Goal: Answer question/provide support: Share knowledge or assist other users

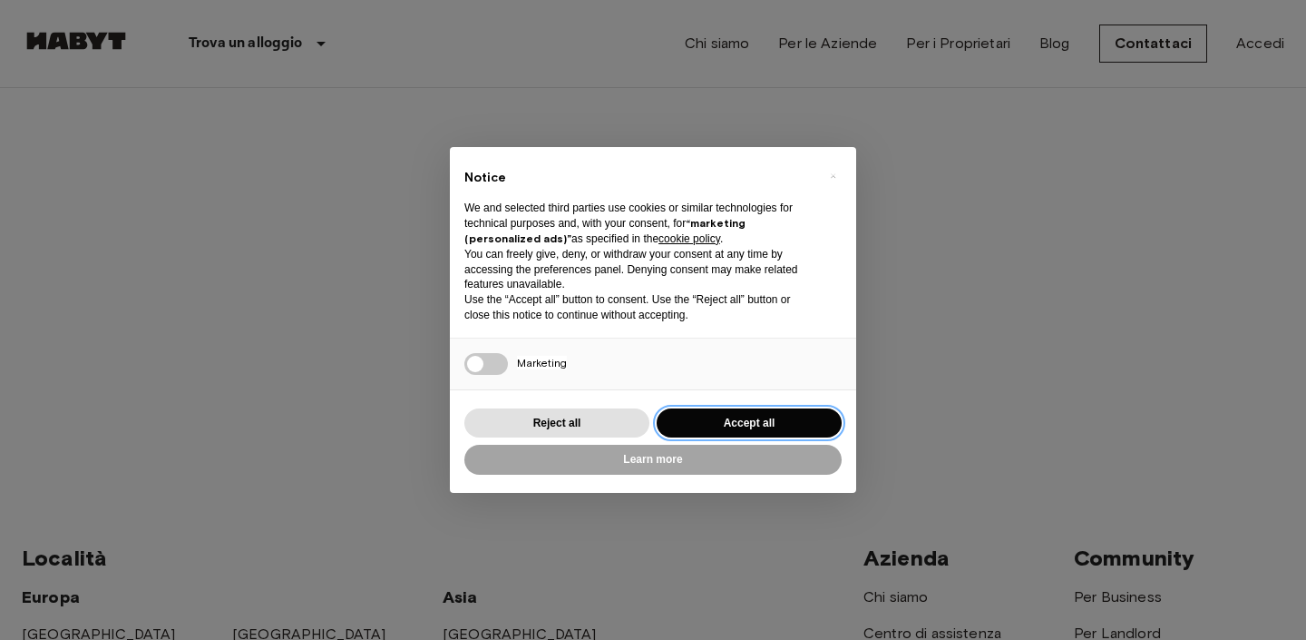
click at [731, 416] on button "Accept all" at bounding box center [749, 423] width 185 height 30
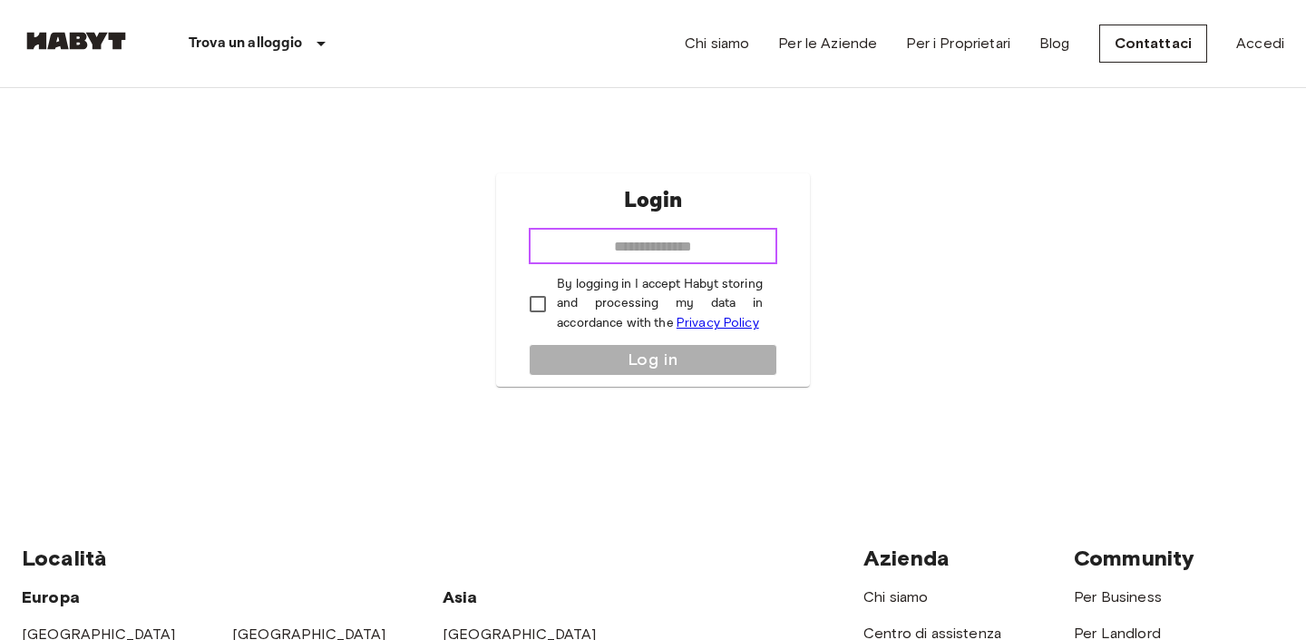
click at [585, 249] on input "email" at bounding box center [653, 246] width 249 height 36
type input "**********"
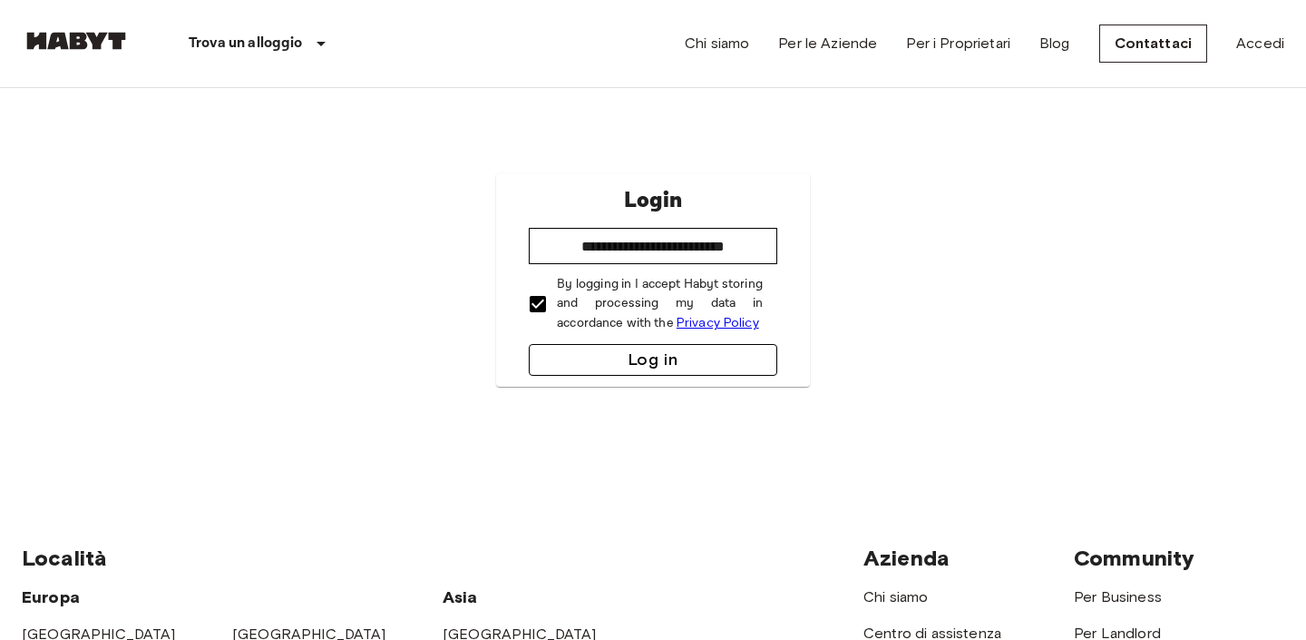
click at [586, 366] on button "Log in" at bounding box center [653, 360] width 249 height 32
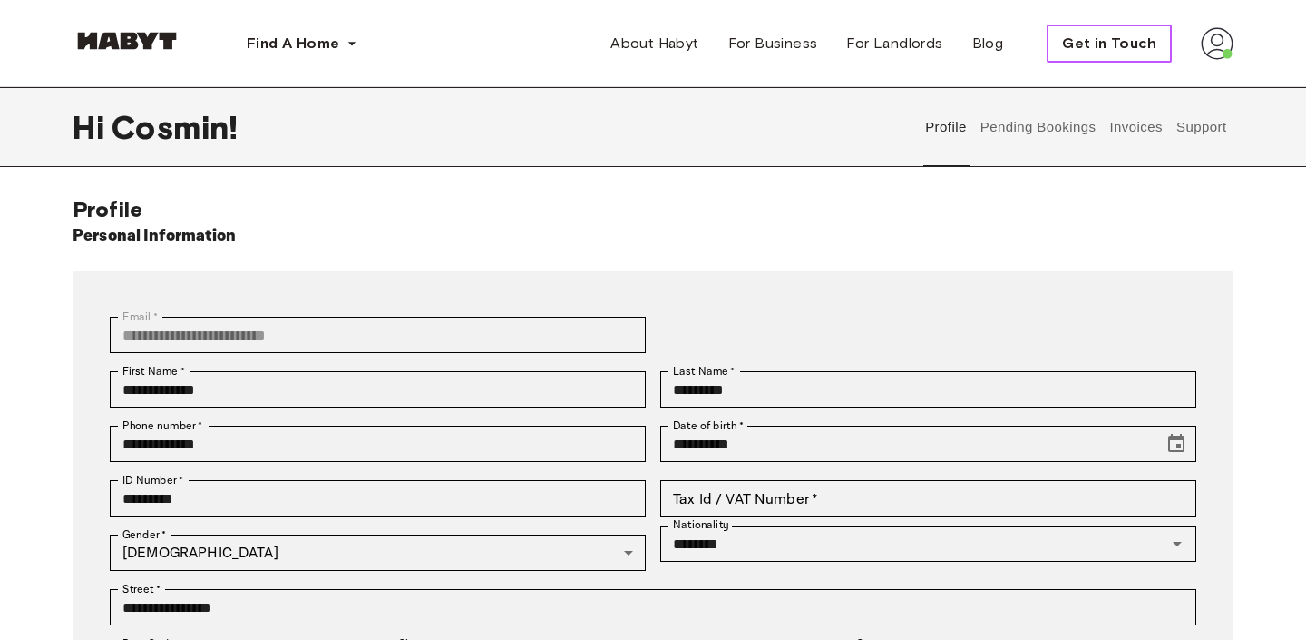
click at [1104, 44] on span "Get in Touch" at bounding box center [1109, 44] width 94 height 22
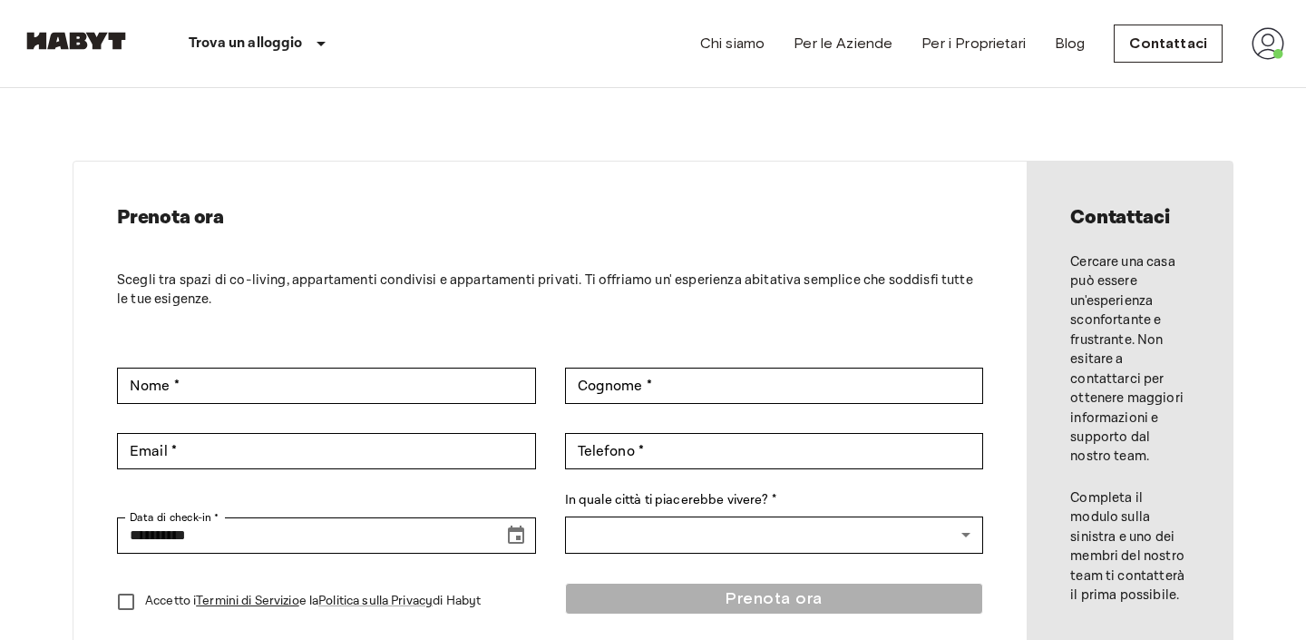
click at [1277, 44] on img at bounding box center [1268, 43] width 33 height 33
click at [1088, 50] on div at bounding box center [653, 320] width 1306 height 640
click at [1146, 31] on link "Contattaci" at bounding box center [1168, 43] width 109 height 38
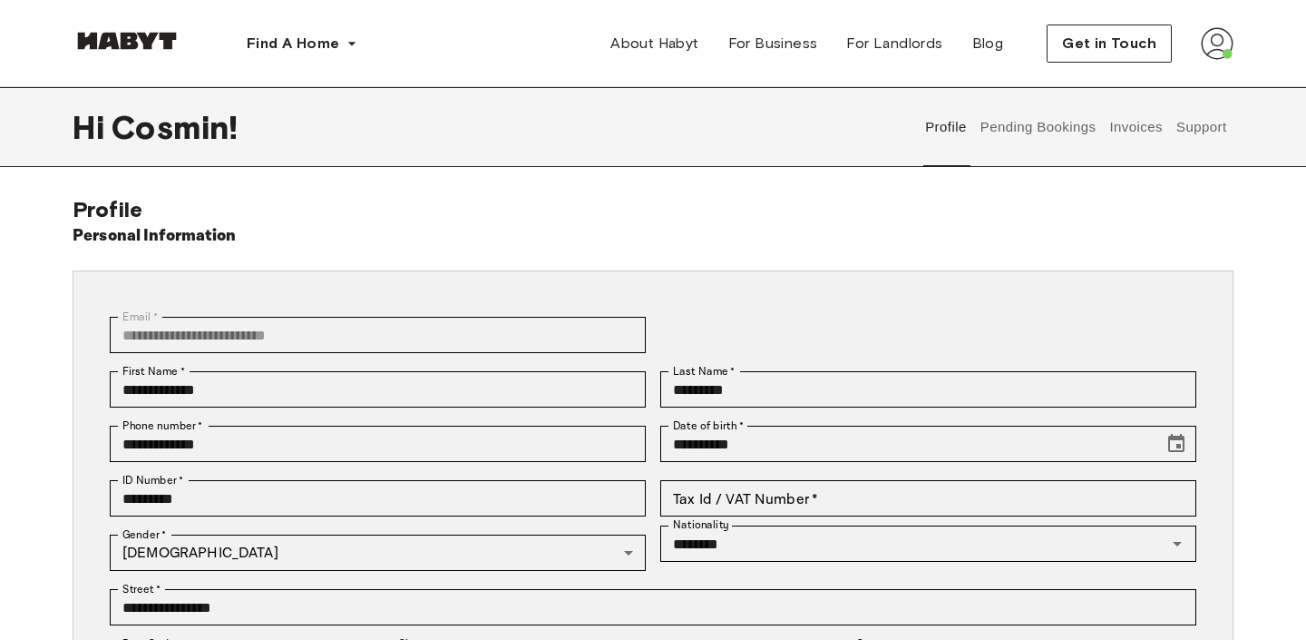
click at [1208, 126] on button "Support" at bounding box center [1201, 127] width 55 height 80
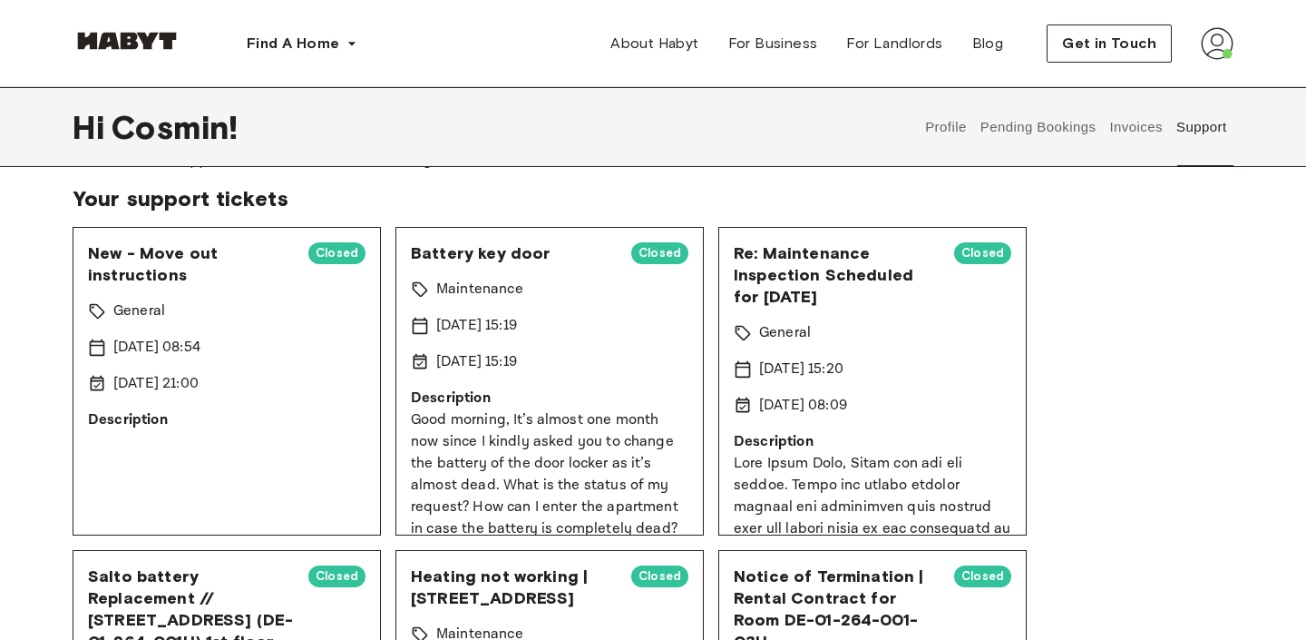
scroll to position [73, 0]
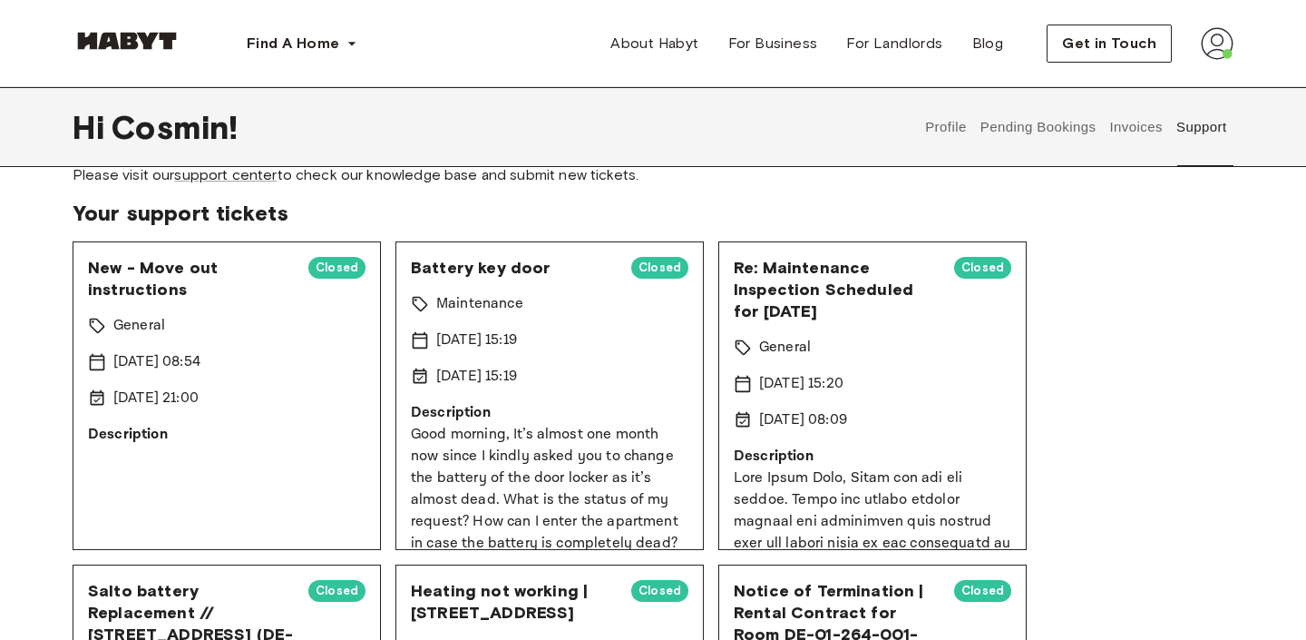
click at [162, 269] on span "New - Move out instructions" at bounding box center [191, 279] width 206 height 44
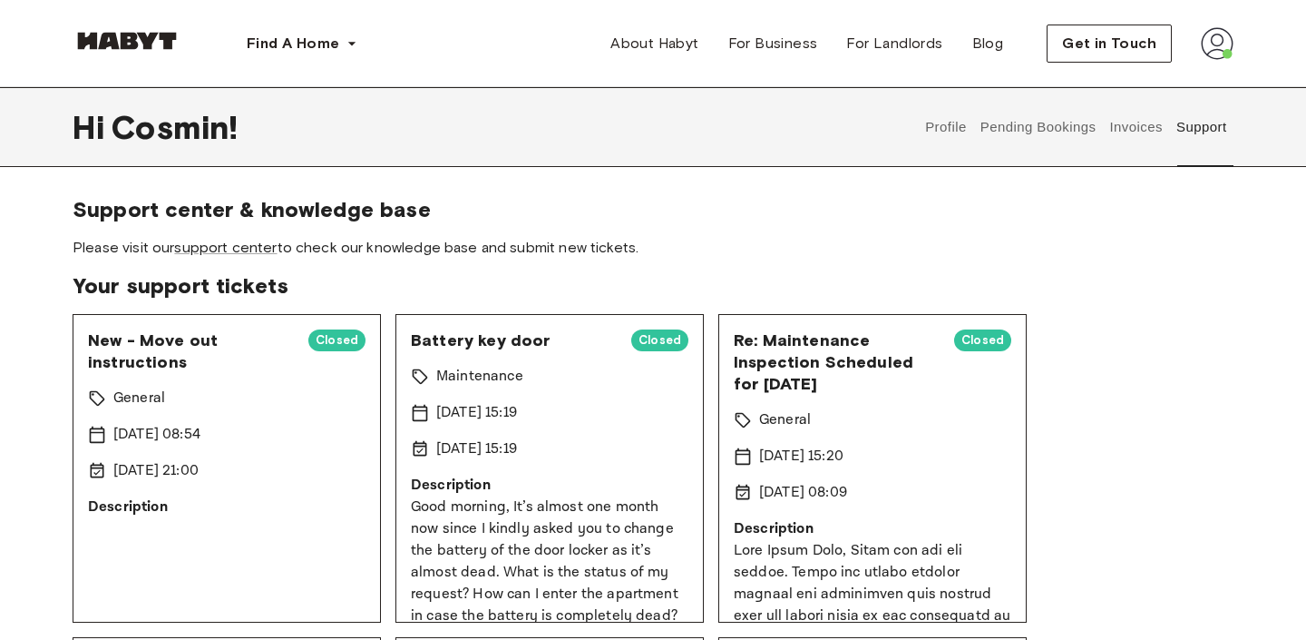
click at [332, 344] on span "Closed" at bounding box center [336, 340] width 57 height 18
click at [243, 243] on link "support center" at bounding box center [225, 247] width 103 height 17
click at [1090, 43] on span "Get in Touch" at bounding box center [1109, 44] width 94 height 22
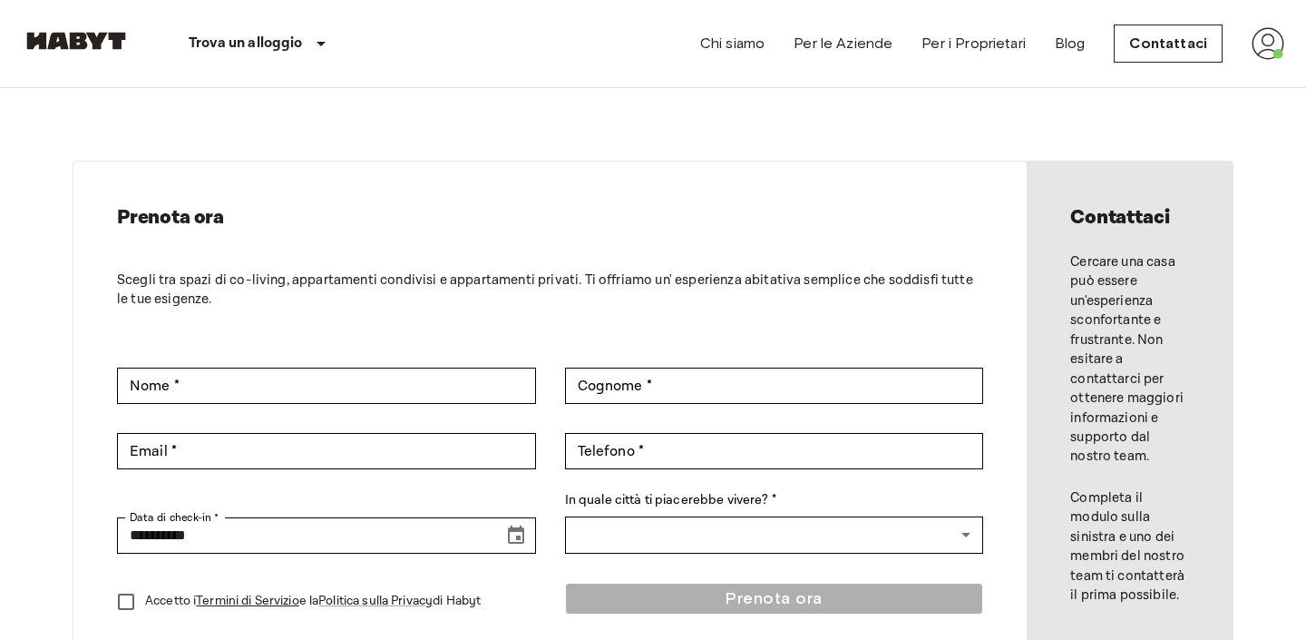
click at [88, 34] on img at bounding box center [76, 41] width 109 height 18
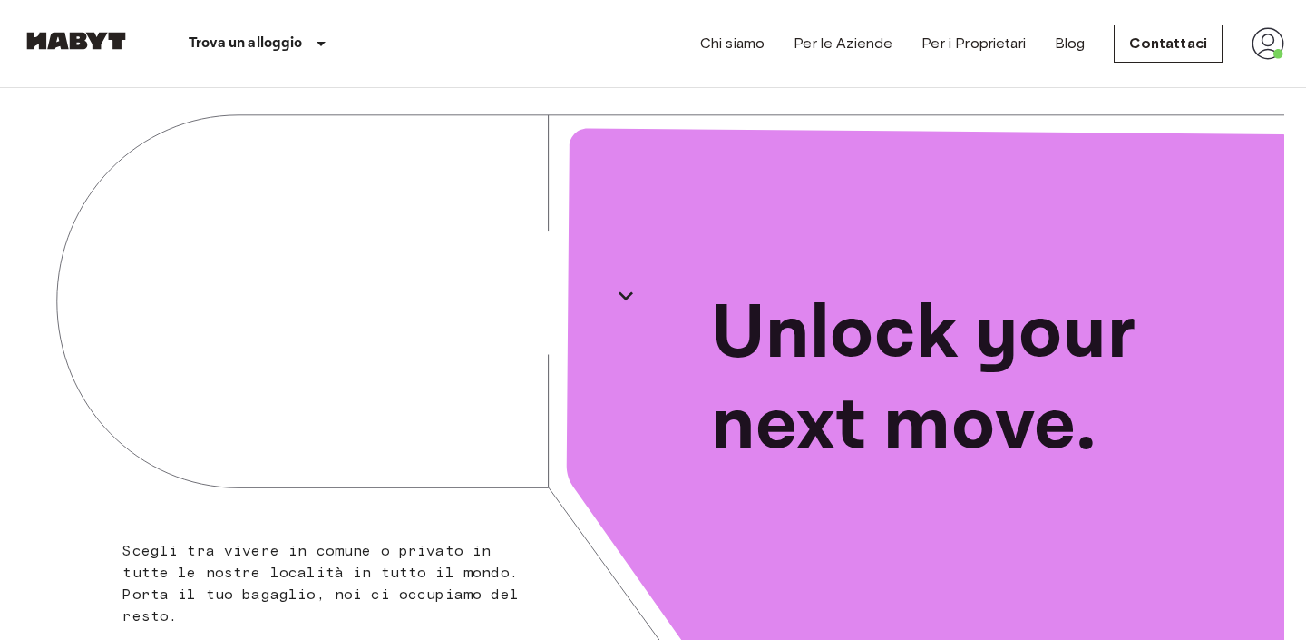
click at [1276, 47] on img at bounding box center [1268, 43] width 33 height 33
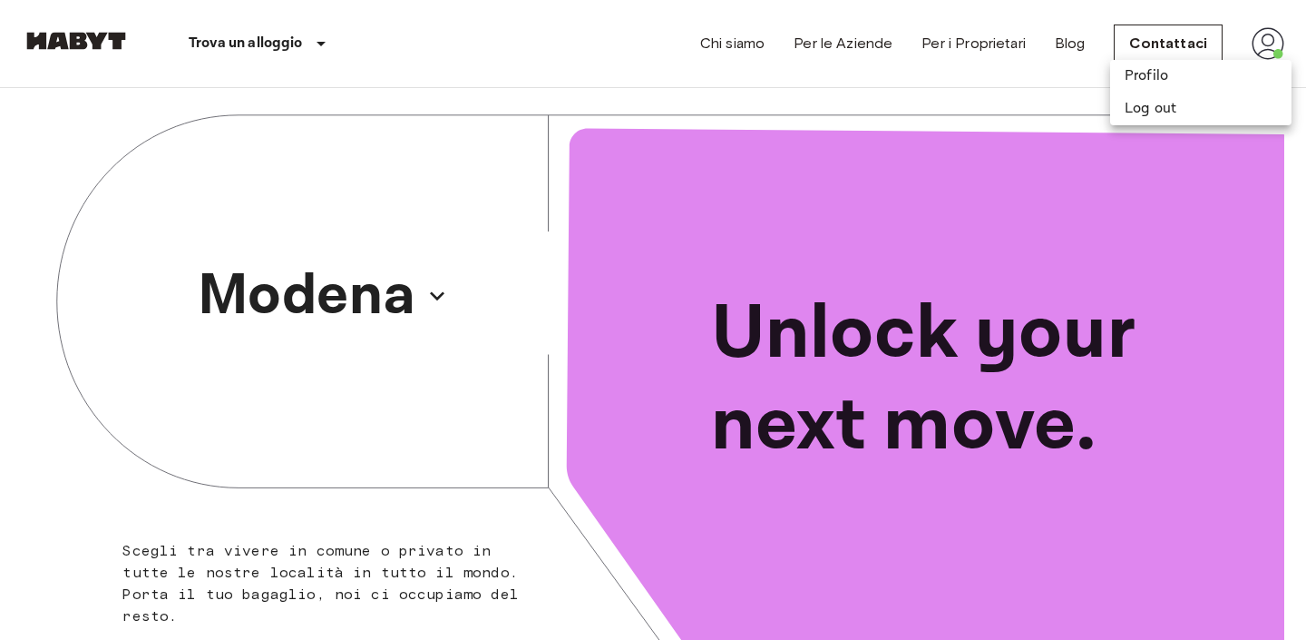
click at [852, 66] on div at bounding box center [653, 320] width 1306 height 640
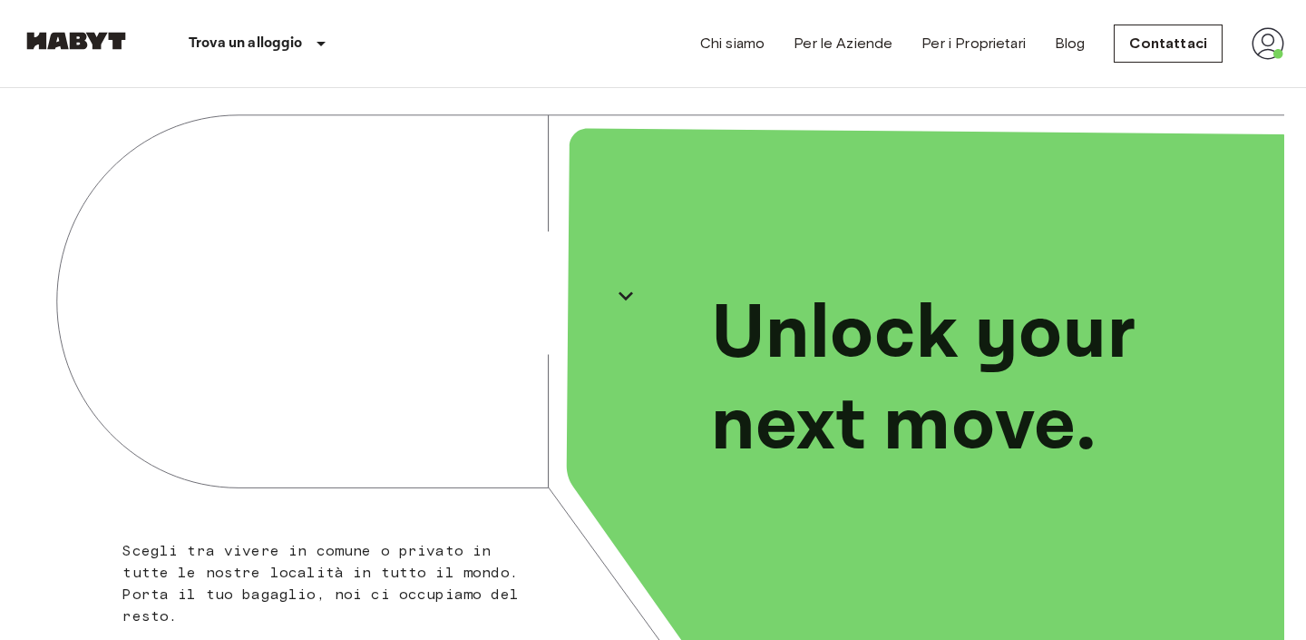
click at [1273, 45] on img at bounding box center [1268, 43] width 33 height 33
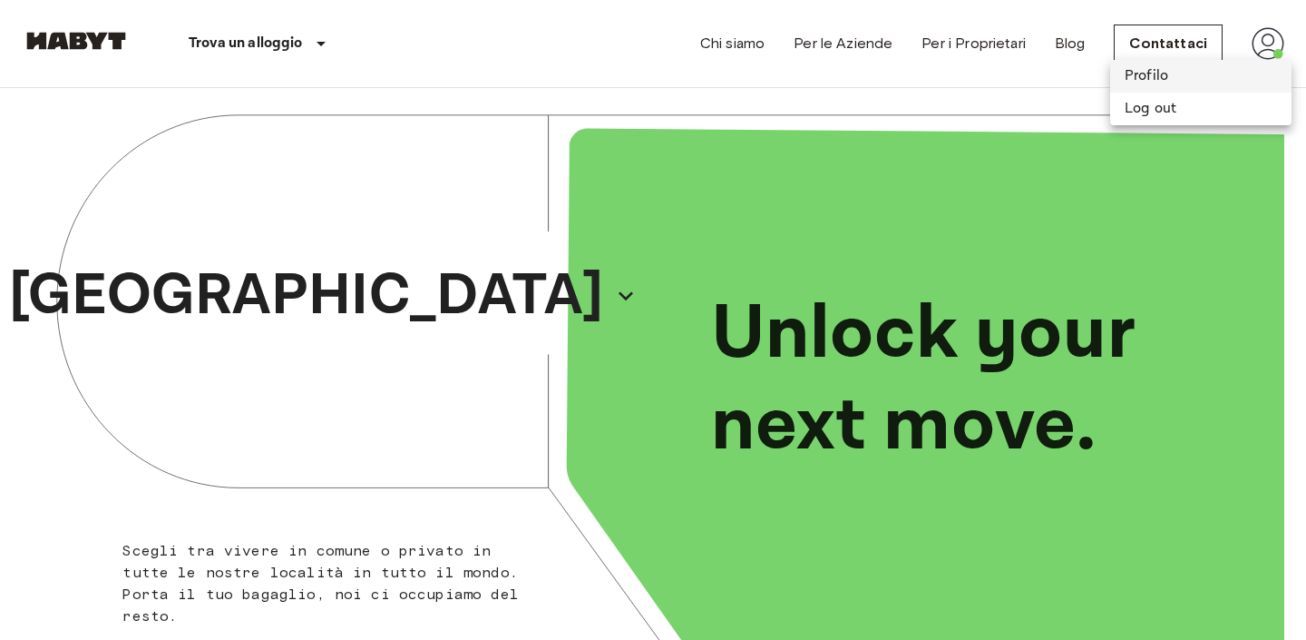
click at [1167, 76] on li "Profilo" at bounding box center [1200, 76] width 181 height 33
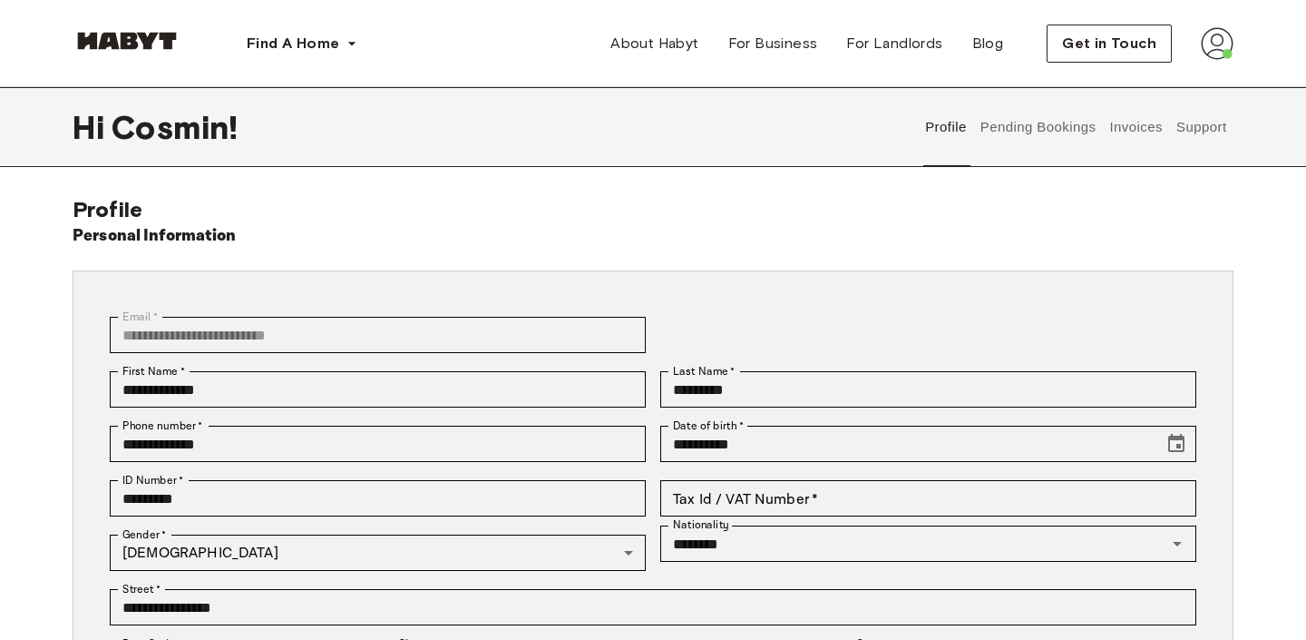
click at [995, 132] on button "Pending Bookings" at bounding box center [1038, 127] width 121 height 80
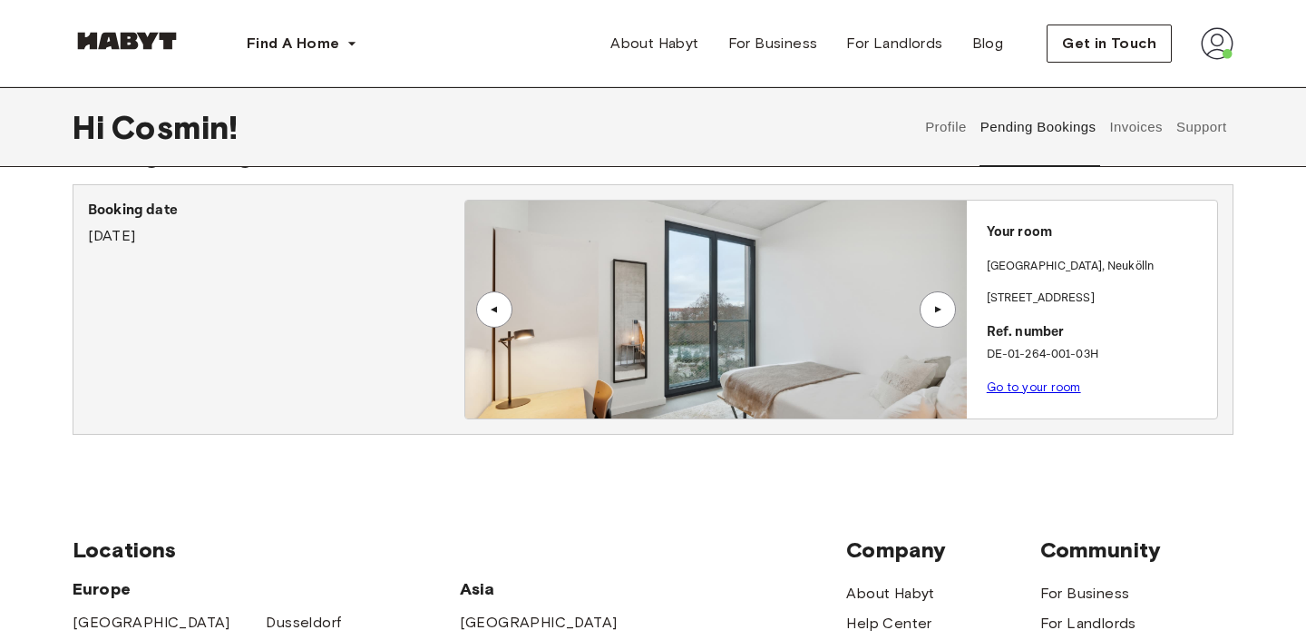
scroll to position [51, 0]
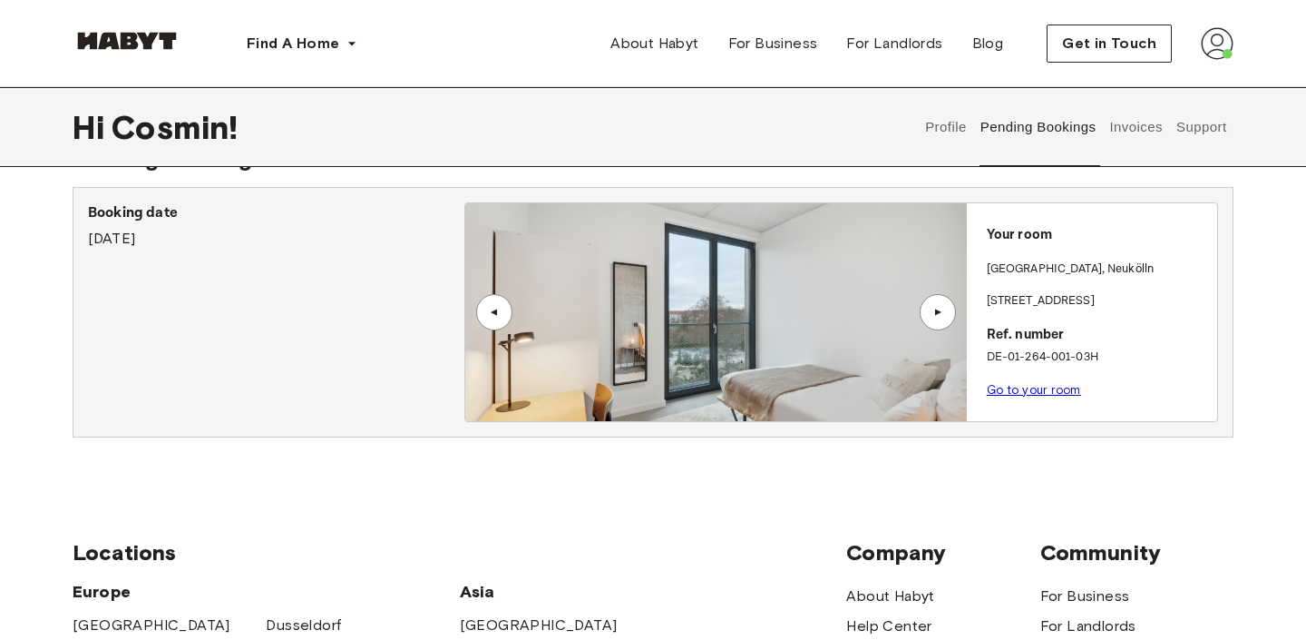
click at [1020, 385] on link "Go to your room" at bounding box center [1034, 390] width 94 height 14
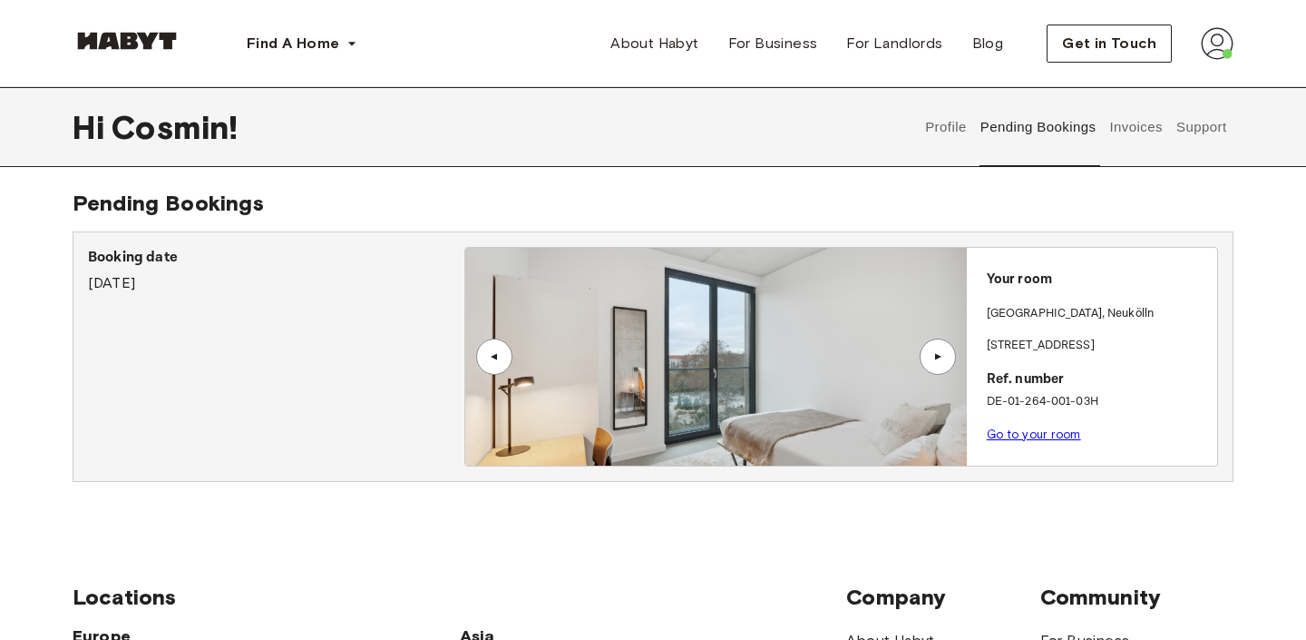
scroll to position [3, 0]
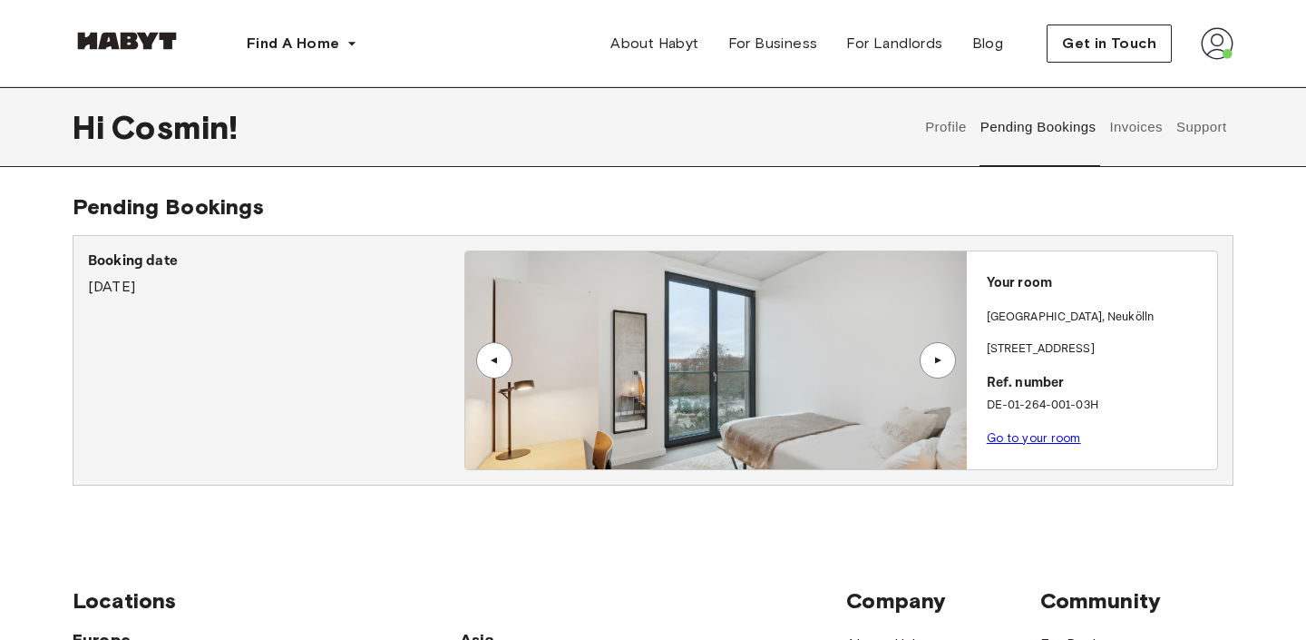
click at [1197, 126] on button "Support" at bounding box center [1201, 127] width 55 height 80
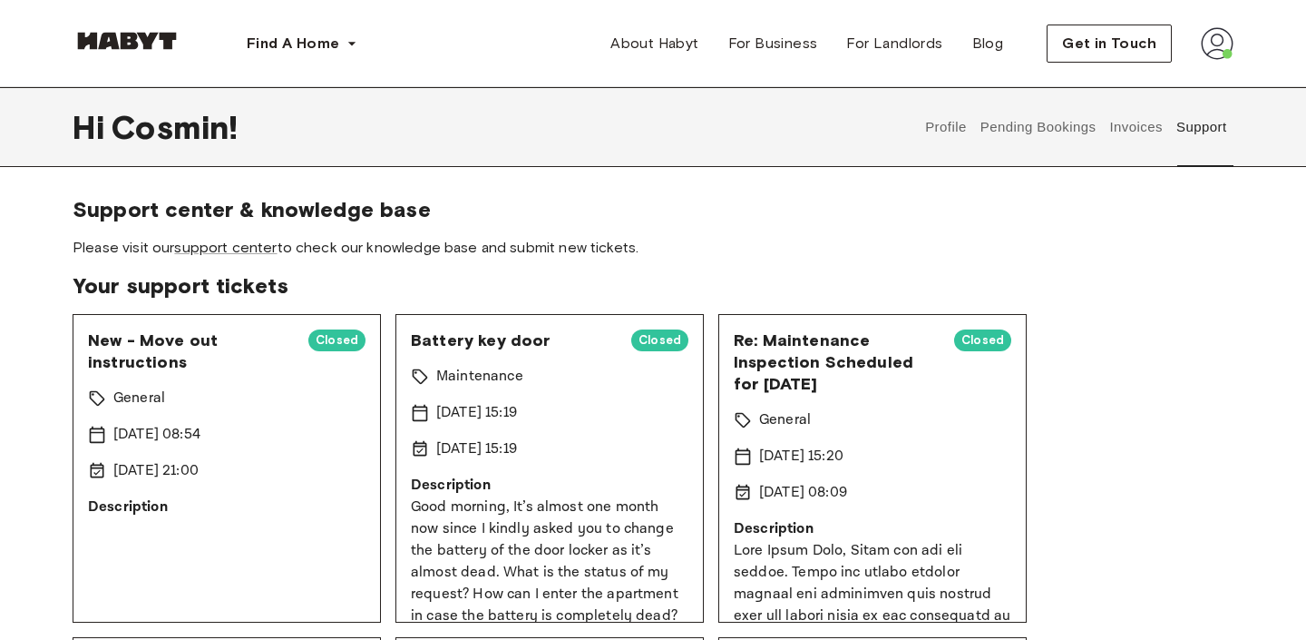
click at [342, 333] on span "Closed" at bounding box center [336, 340] width 57 height 18
click at [146, 500] on p "Description" at bounding box center [227, 507] width 278 height 22
click at [145, 395] on p "General" at bounding box center [139, 398] width 52 height 22
click at [192, 251] on link "support center" at bounding box center [225, 247] width 103 height 17
